Goal: Task Accomplishment & Management: Manage account settings

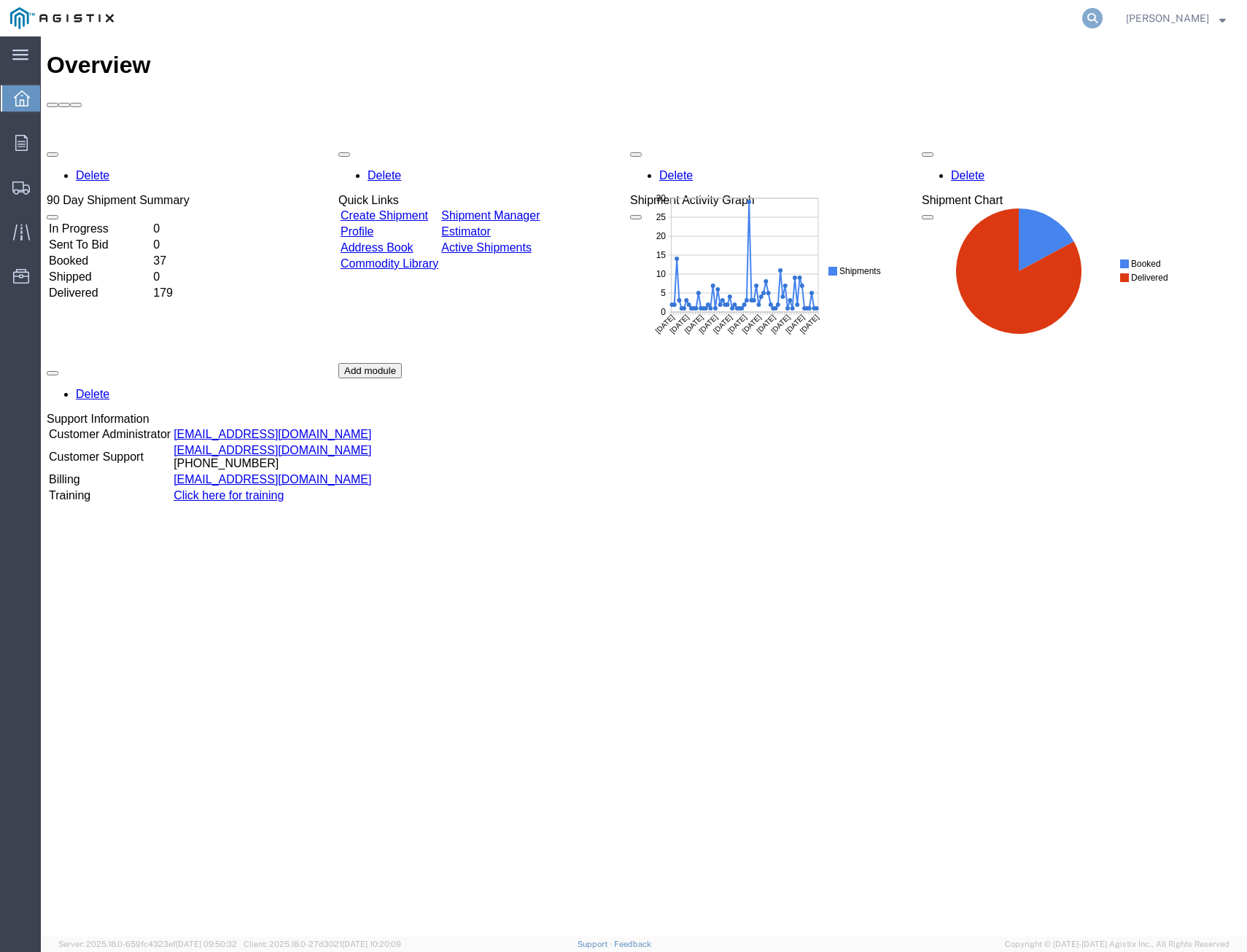
click at [1082, 17] on icon at bounding box center [1092, 18] width 21 height 21
click at [1015, 20] on input "search" at bounding box center [860, 18] width 443 height 35
type input "406419"
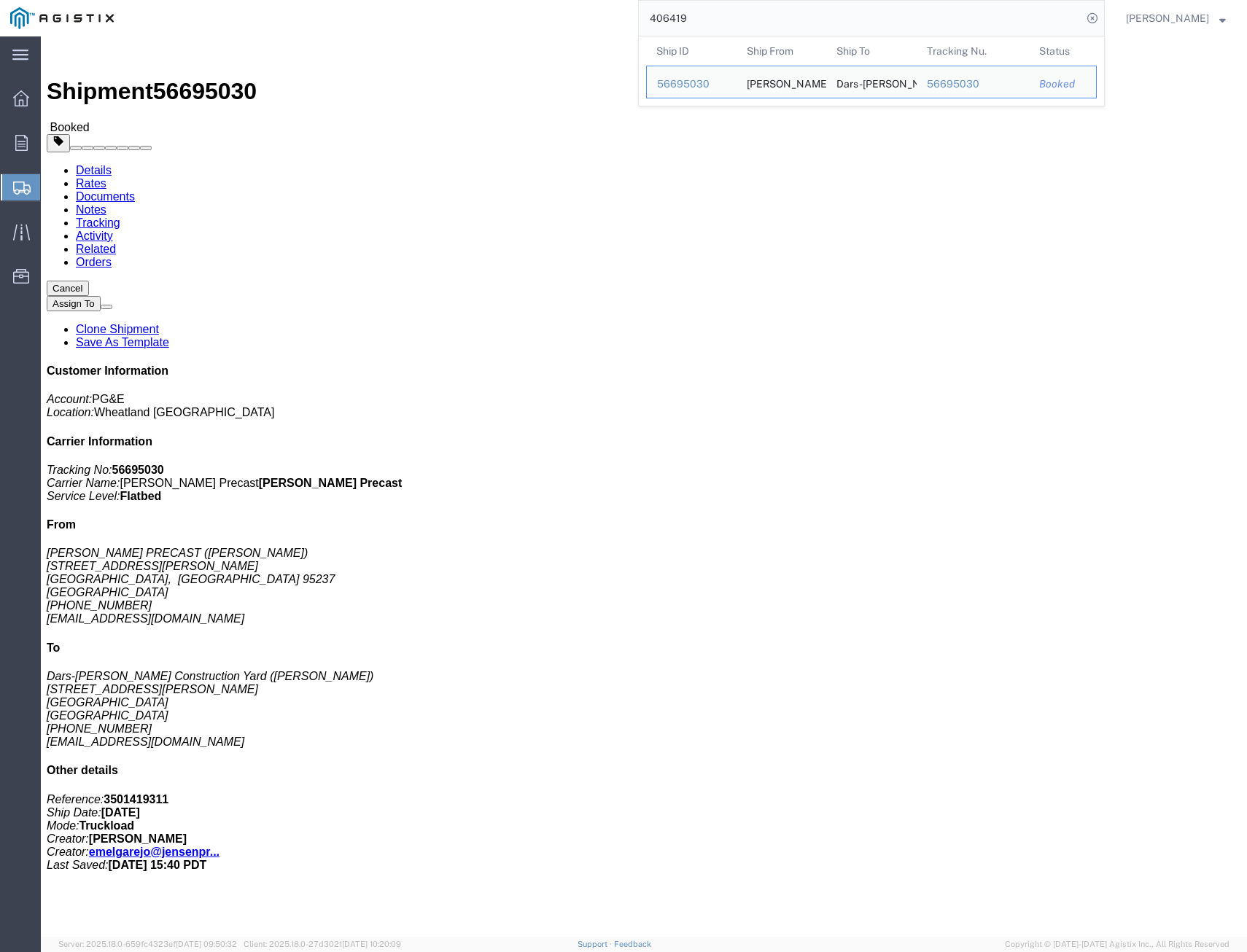
click at [469, 22] on div "406419 Ship ID Ship From Ship To Tracking Nu. Status Ship ID 56695030 Ship From…" at bounding box center [614, 18] width 981 height 37
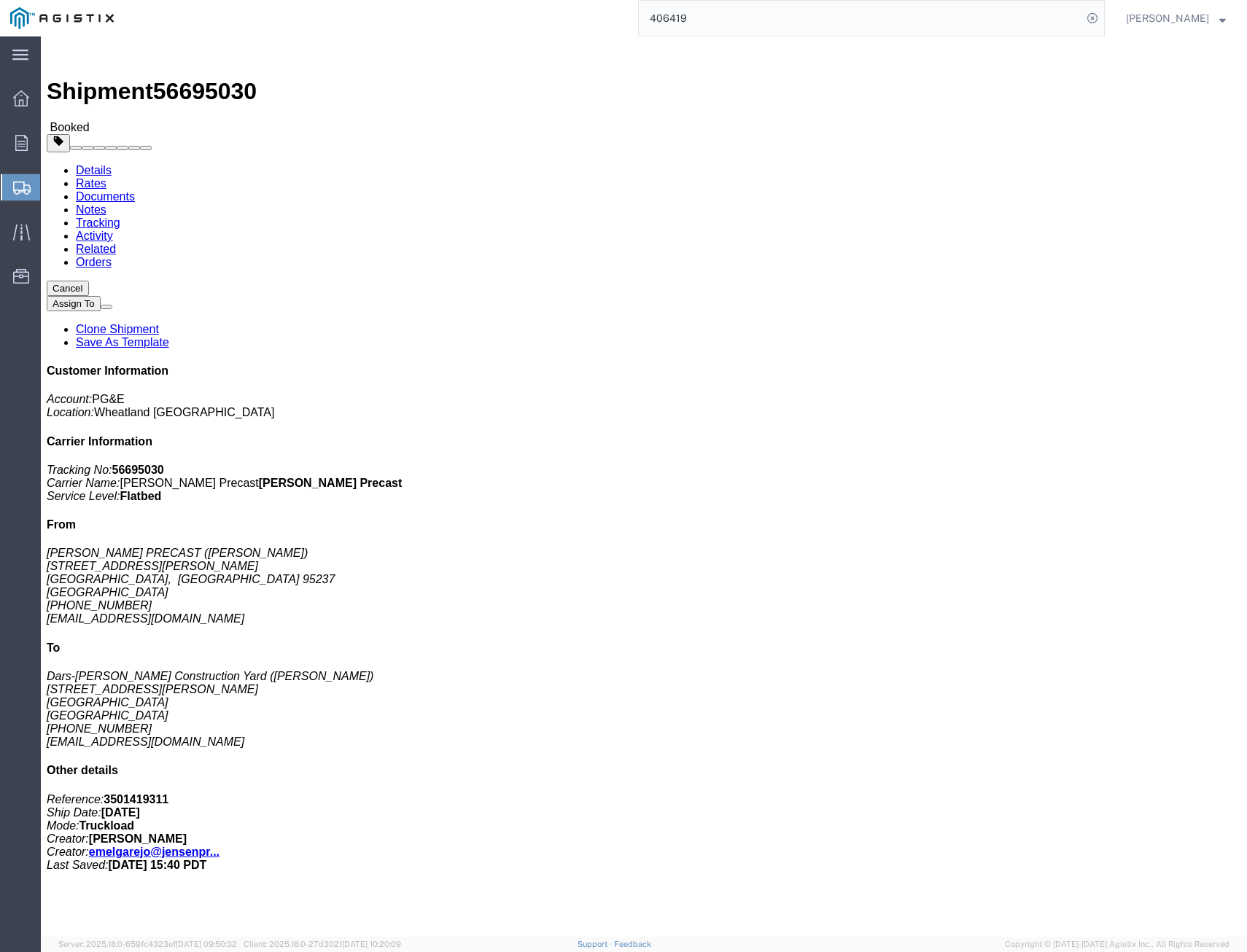
drag, startPoint x: 283, startPoint y: 49, endPoint x: 292, endPoint y: 50, distance: 9.1
click link "Tracking"
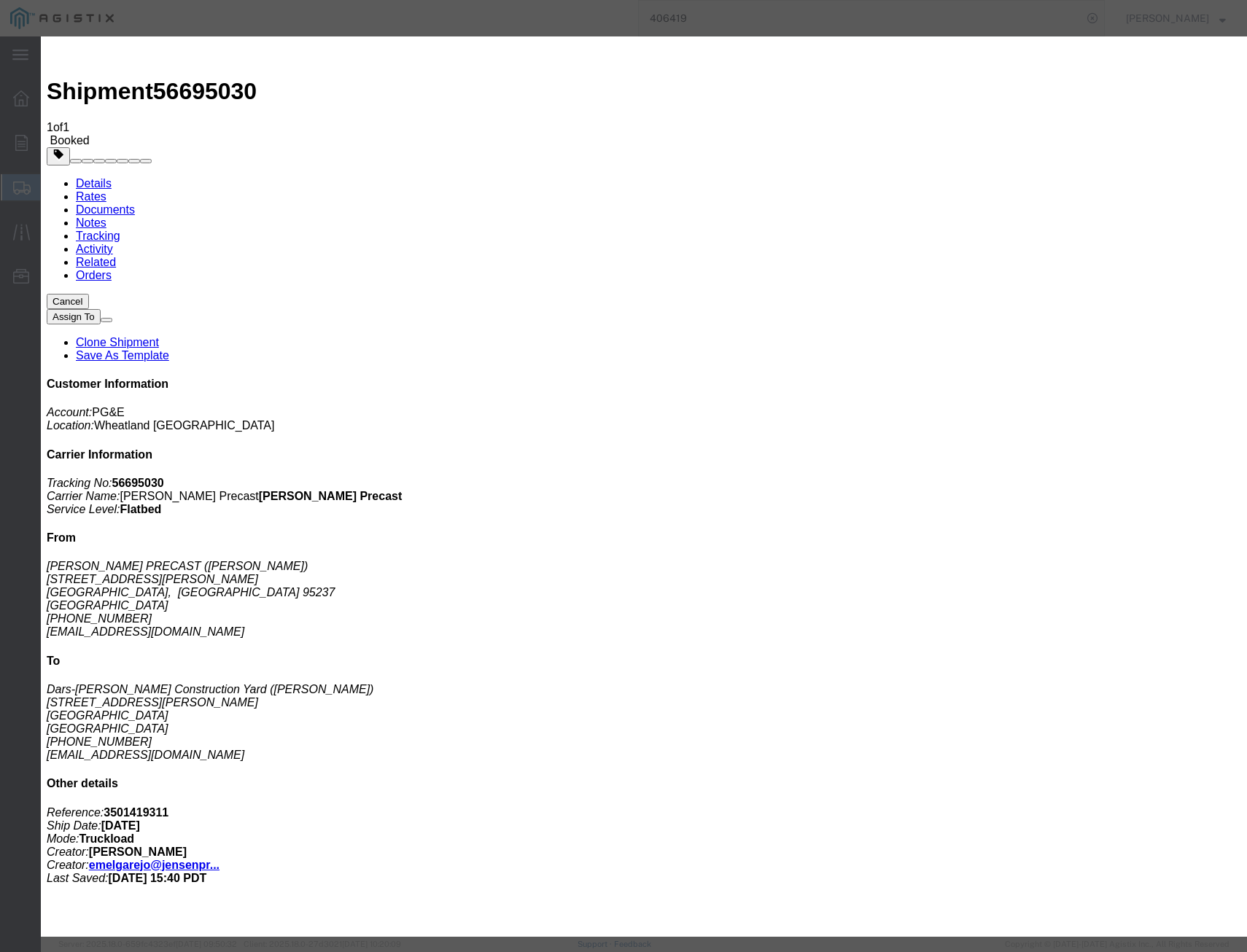
select select "DELIVRED"
